Goal: Information Seeking & Learning: Understand process/instructions

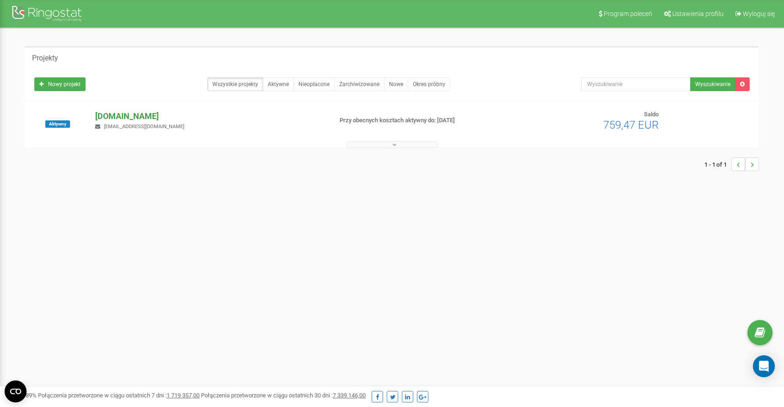
click at [134, 114] on p "[DOMAIN_NAME]" at bounding box center [209, 116] width 229 height 12
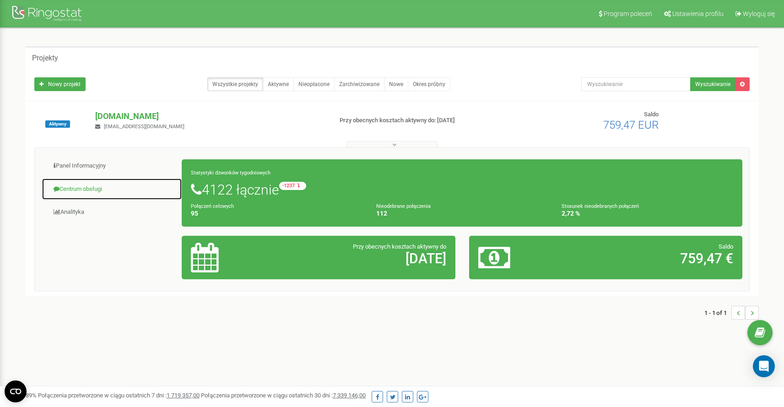
click at [84, 192] on link "Centrum obsługi" at bounding box center [112, 189] width 141 height 22
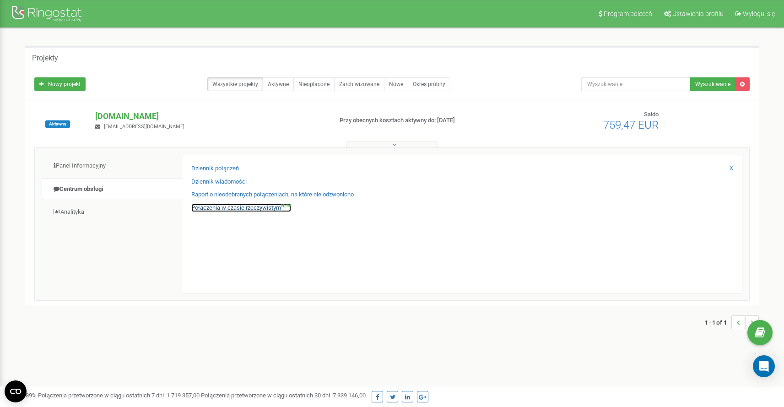
click at [210, 207] on link "Połączenia w czasie rzeczywistym NEW" at bounding box center [241, 208] width 100 height 9
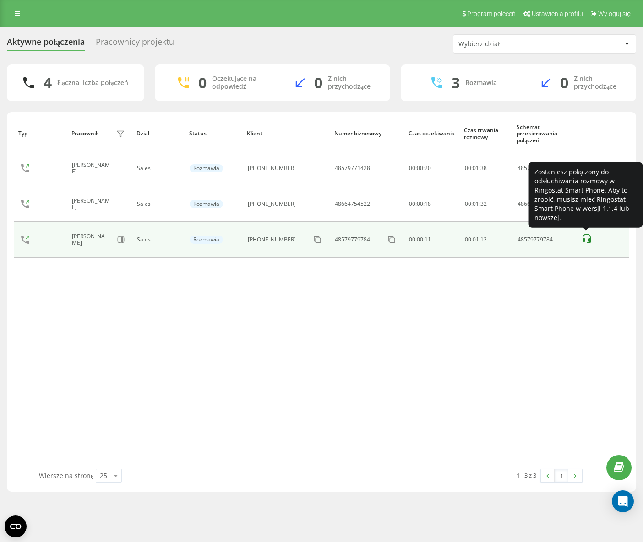
click at [590, 272] on div "Typ Pracownik filtra Dział Status Klient Numer biznesowy Czas oczekiwania Czas …" at bounding box center [321, 293] width 614 height 352
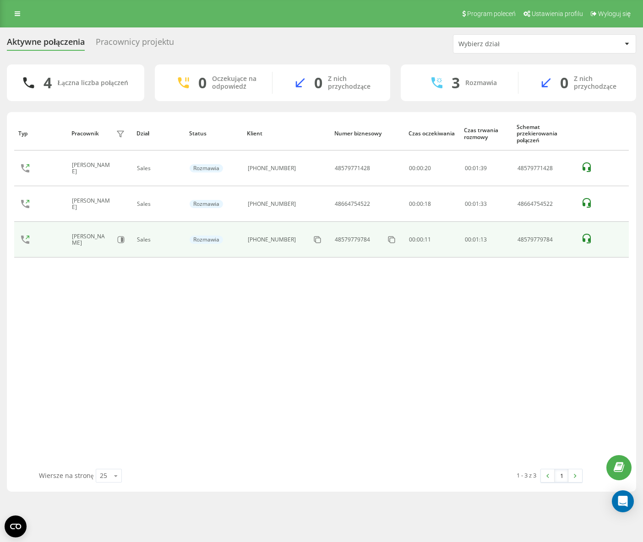
click at [588, 236] on icon at bounding box center [586, 239] width 8 height 10
